Goal: Transaction & Acquisition: Book appointment/travel/reservation

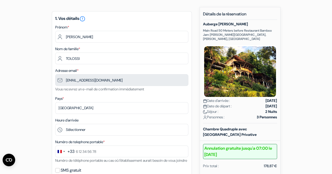
scroll to position [73, 0]
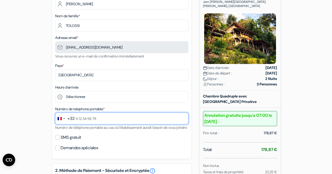
click at [102, 119] on input "text" at bounding box center [121, 119] width 133 height 12
type input "6 60 56 94 55"
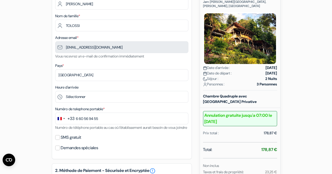
click at [69, 141] on label "SMS gratuit" at bounding box center [71, 137] width 20 height 7
click at [60, 140] on input "SMS gratuit" at bounding box center [57, 137] width 5 height 5
checkbox input "true"
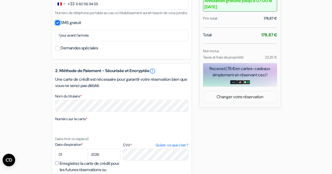
scroll to position [221, 0]
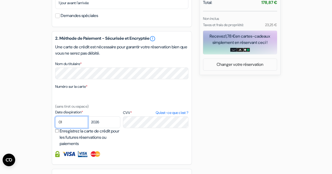
click at [55, 116] on select "01 02 03 04 05 06 07 08 09 10 11 12" at bounding box center [71, 122] width 33 height 12
select select "05"
click option "05" at bounding box center [0, 0] width 0 height 0
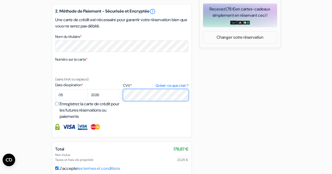
scroll to position [279, 0]
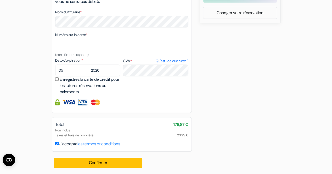
click at [67, 145] on label "J'accepte les termes et conditions" at bounding box center [89, 144] width 61 height 6
click at [59, 145] on input "J'accepte les termes et conditions" at bounding box center [56, 143] width 3 height 3
click at [67, 145] on label "J'accepte les termes et conditions" at bounding box center [89, 144] width 61 height 6
click at [59, 145] on input "J'accepte les termes et conditions" at bounding box center [56, 143] width 3 height 3
checkbox input "true"
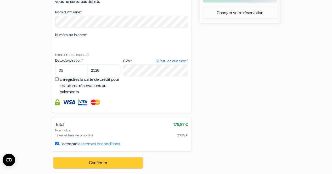
click at [113, 165] on button "Confirmer Loading..." at bounding box center [98, 163] width 89 height 10
click at [105, 163] on button "Confirmer Loading..." at bounding box center [98, 163] width 89 height 10
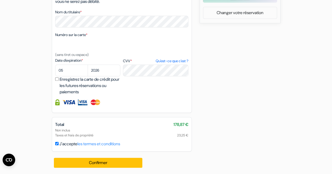
click at [71, 103] on img at bounding box center [68, 102] width 13 height 6
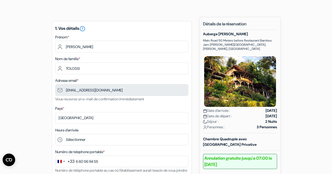
scroll to position [0, 0]
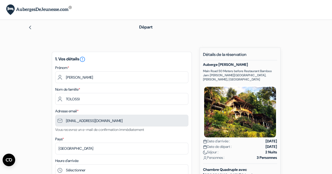
click at [20, 11] on img at bounding box center [38, 9] width 65 height 11
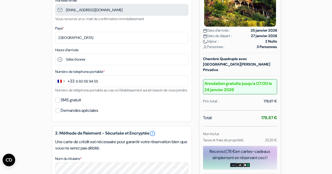
scroll to position [147, 0]
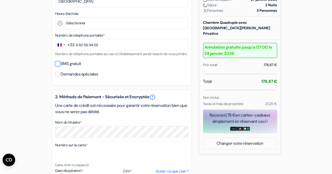
click at [58, 66] on input "SMS gratuit" at bounding box center [57, 63] width 5 height 5
checkbox input "true"
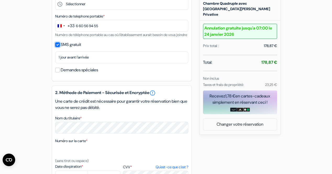
scroll to position [205, 0]
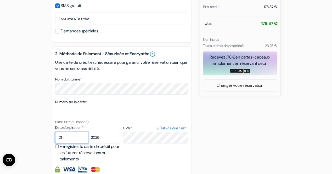
click at [55, 132] on select "01 02 03 04 05 06 07 08 09 10 11 12" at bounding box center [71, 138] width 33 height 12
select select "05"
click option "05" at bounding box center [0, 0] width 0 height 0
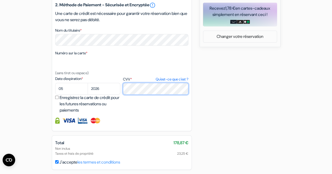
scroll to position [279, 0]
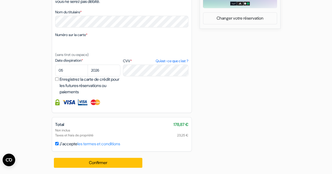
click at [65, 103] on img at bounding box center [68, 102] width 13 height 6
click at [71, 104] on img at bounding box center [68, 102] width 13 height 6
click at [71, 105] on img at bounding box center [68, 102] width 13 height 6
click at [70, 104] on img at bounding box center [68, 102] width 13 height 6
click at [94, 103] on img at bounding box center [95, 102] width 11 height 6
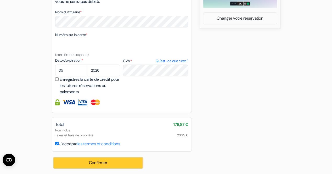
click at [115, 162] on button "Confirmer Loading..." at bounding box center [98, 163] width 89 height 10
click at [129, 162] on button "Confirmer Loading..." at bounding box center [98, 163] width 89 height 10
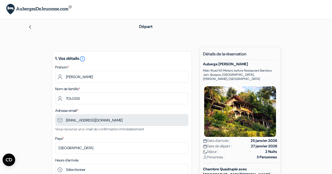
scroll to position [0, 0]
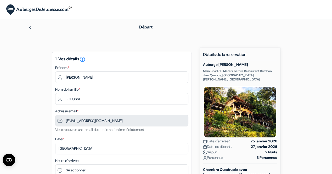
click at [30, 28] on img at bounding box center [30, 27] width 4 height 4
